Goal: Task Accomplishment & Management: Manage account settings

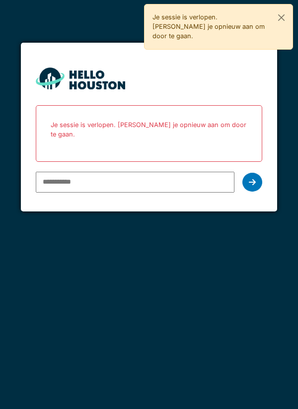
type input "**********"
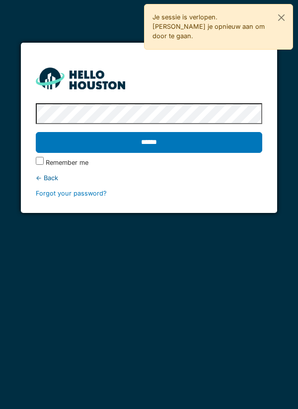
click at [155, 138] on input "******" at bounding box center [149, 142] width 227 height 21
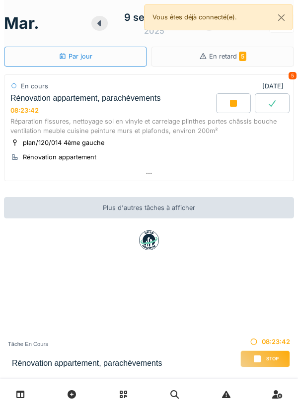
click at [230, 100] on icon at bounding box center [233, 103] width 7 height 7
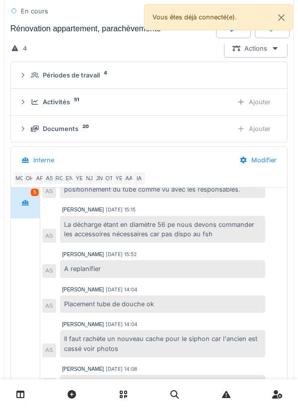
scroll to position [336, 0]
